Goal: Find specific page/section: Find specific page/section

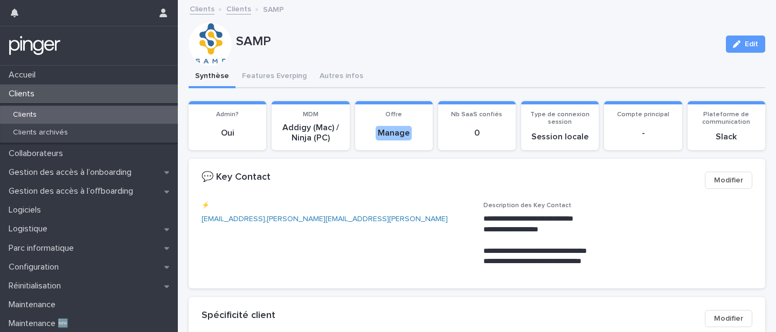
click at [76, 92] on div "Clients" at bounding box center [89, 94] width 178 height 19
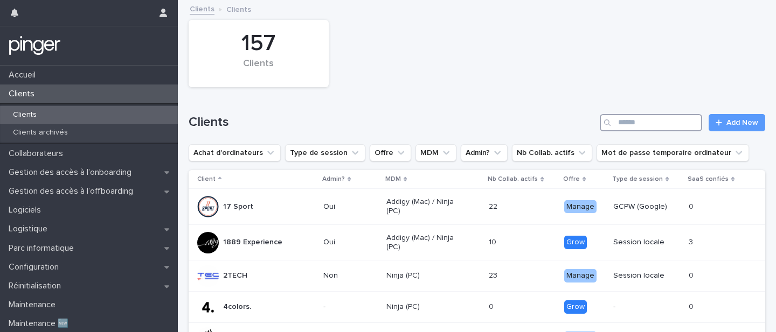
click at [652, 124] on input "Search" at bounding box center [651, 122] width 102 height 17
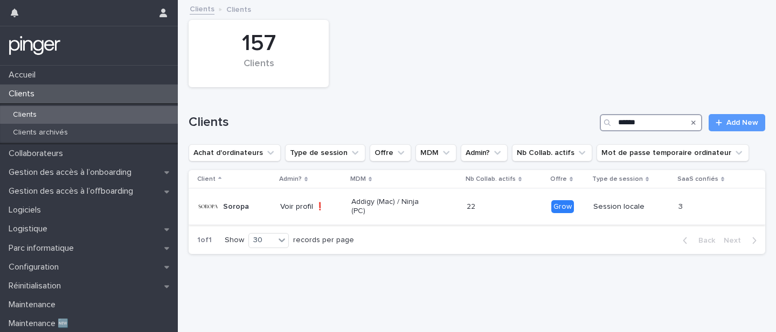
type input "******"
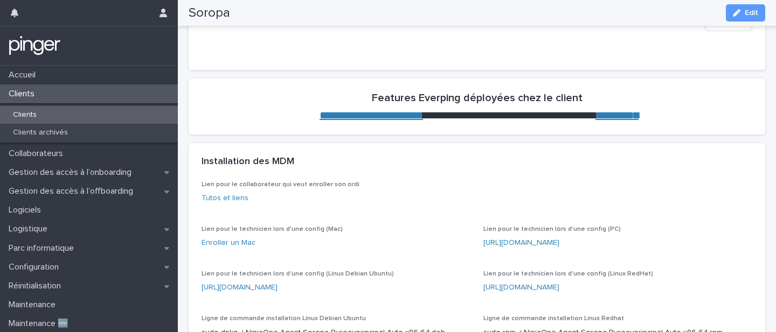
scroll to position [425, 0]
